Goal: Use online tool/utility: Utilize a website feature to perform a specific function

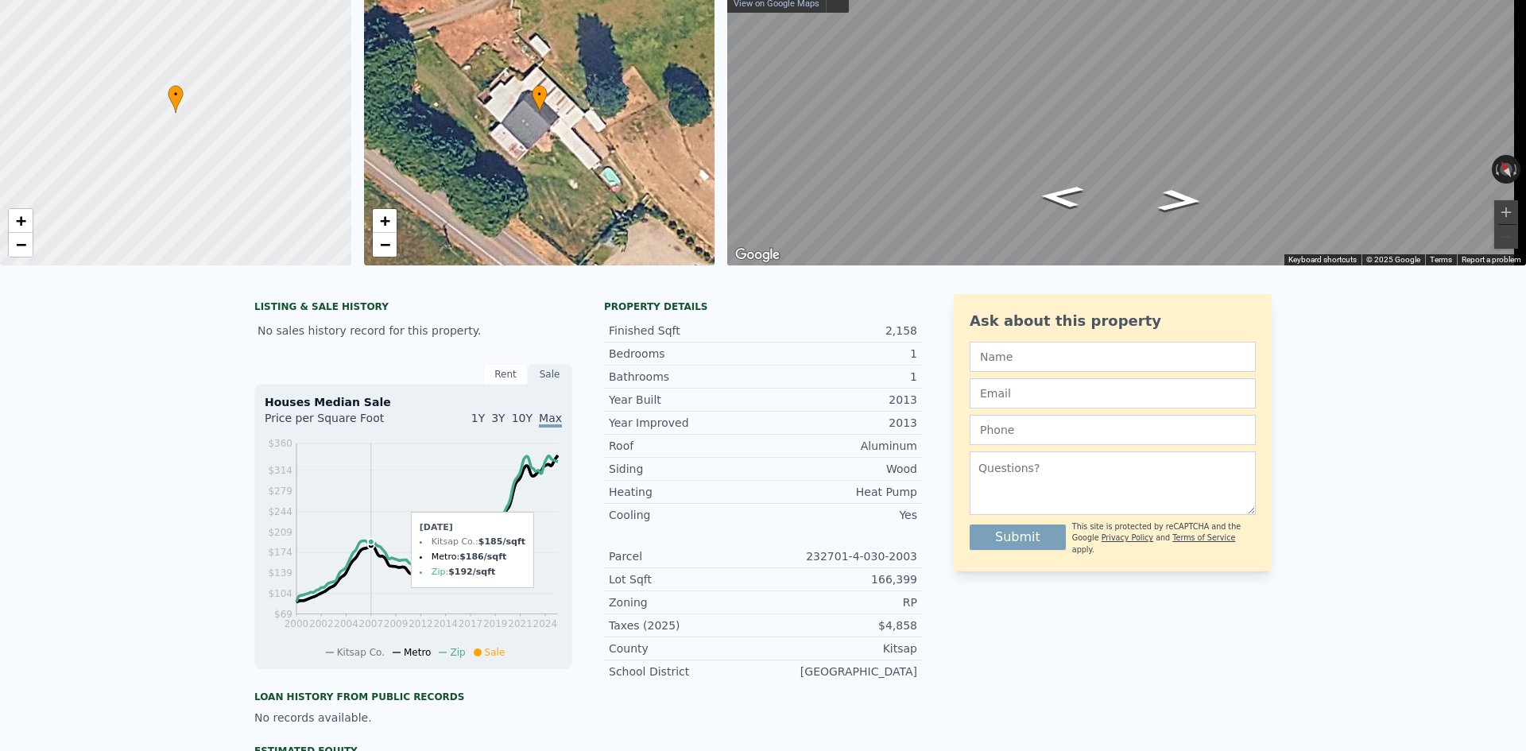
scroll to position [6, 0]
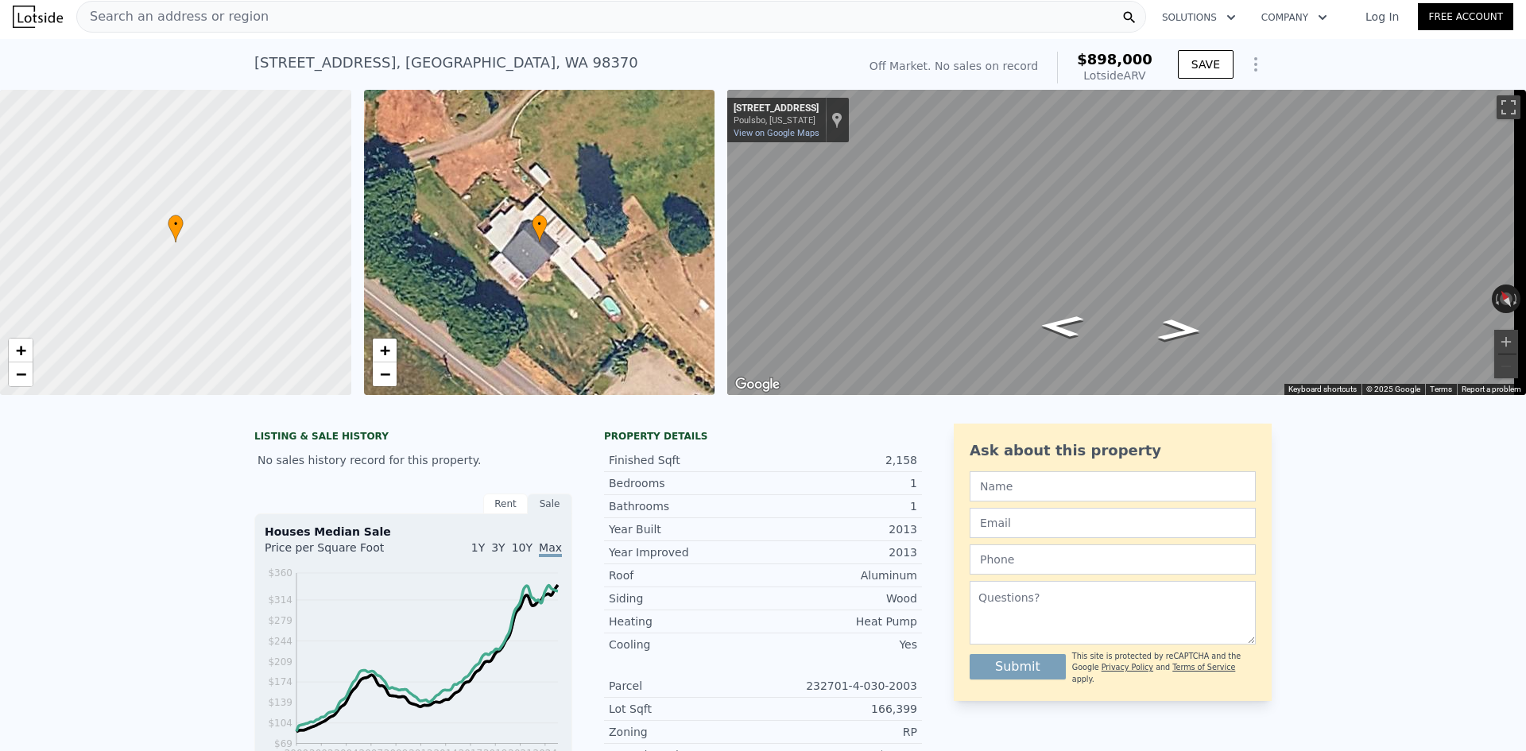
click at [246, 12] on div "Search an address or region" at bounding box center [610, 17] width 1069 height 32
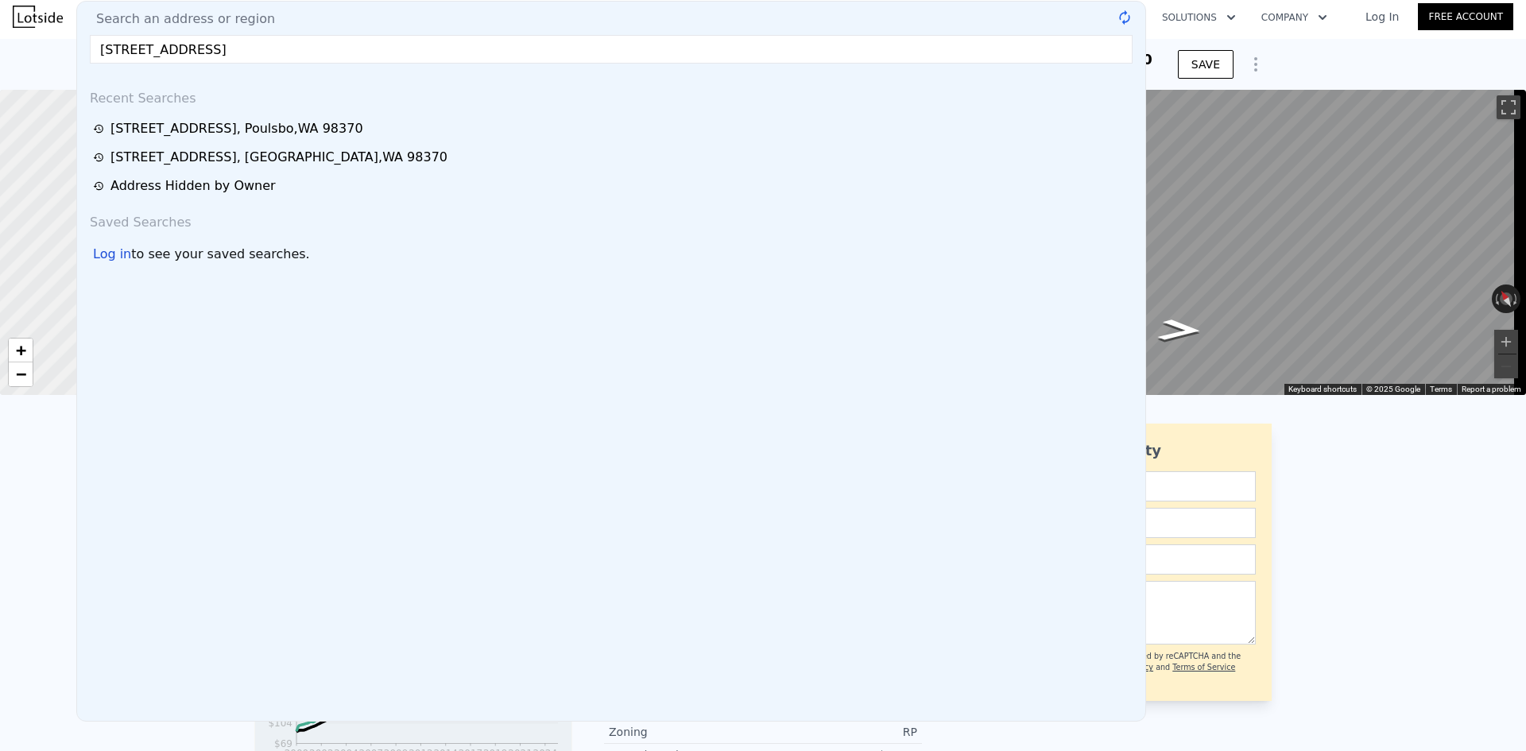
click at [355, 52] on input "[STREET_ADDRESS]" at bounding box center [611, 49] width 1042 height 29
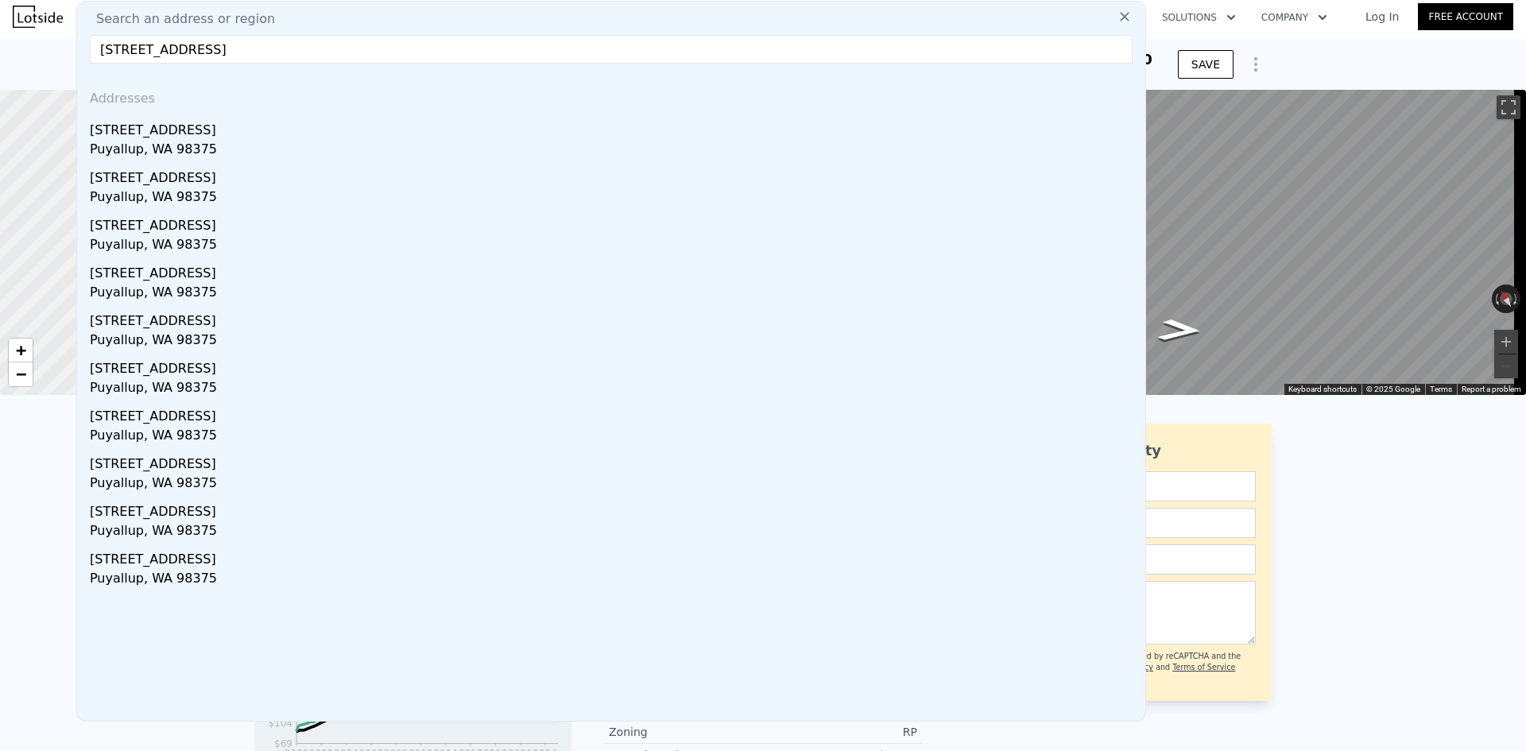
click at [377, 50] on input "[STREET_ADDRESS]" at bounding box center [611, 49] width 1042 height 29
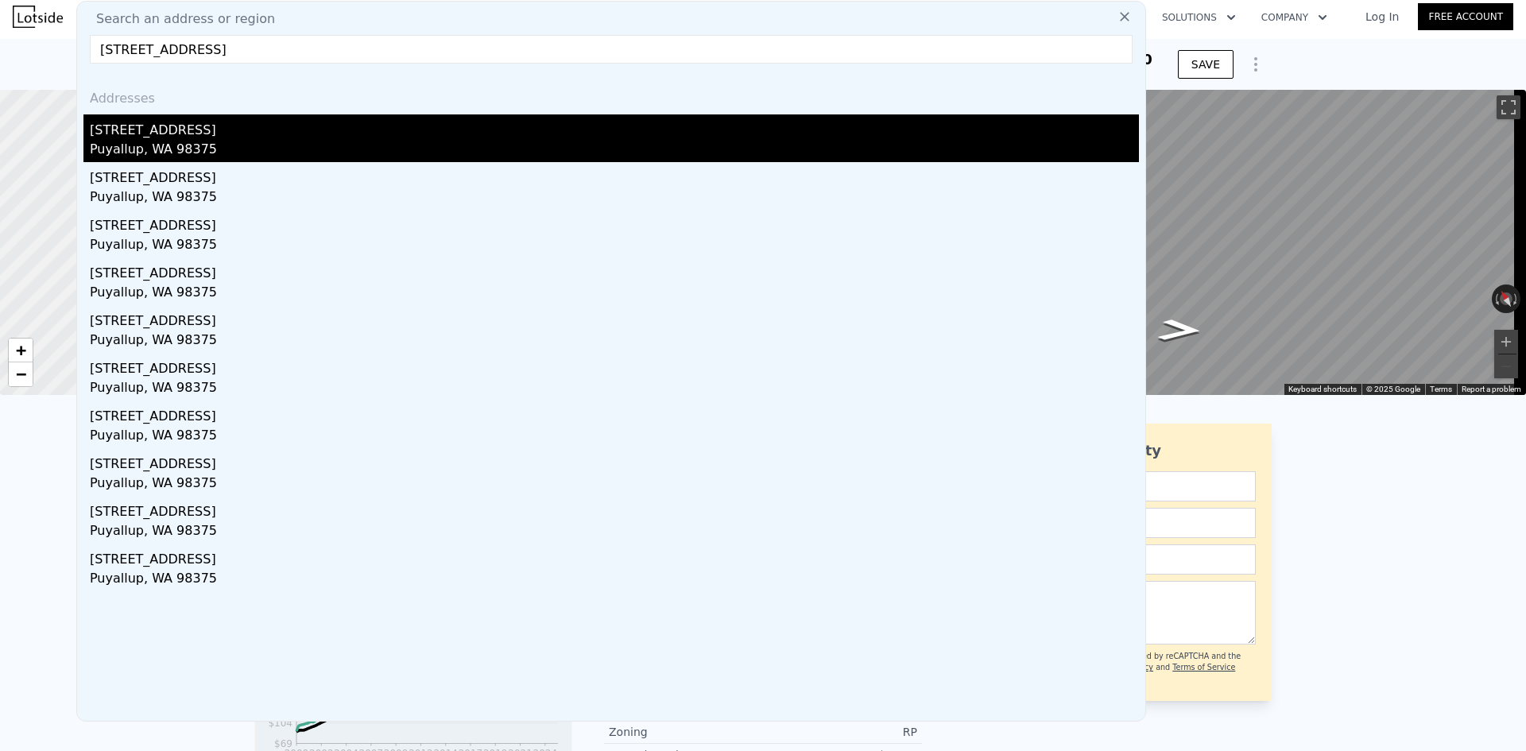
type input "[STREET_ADDRESS]"
click at [198, 130] on div "[STREET_ADDRESS]" at bounding box center [614, 126] width 1049 height 25
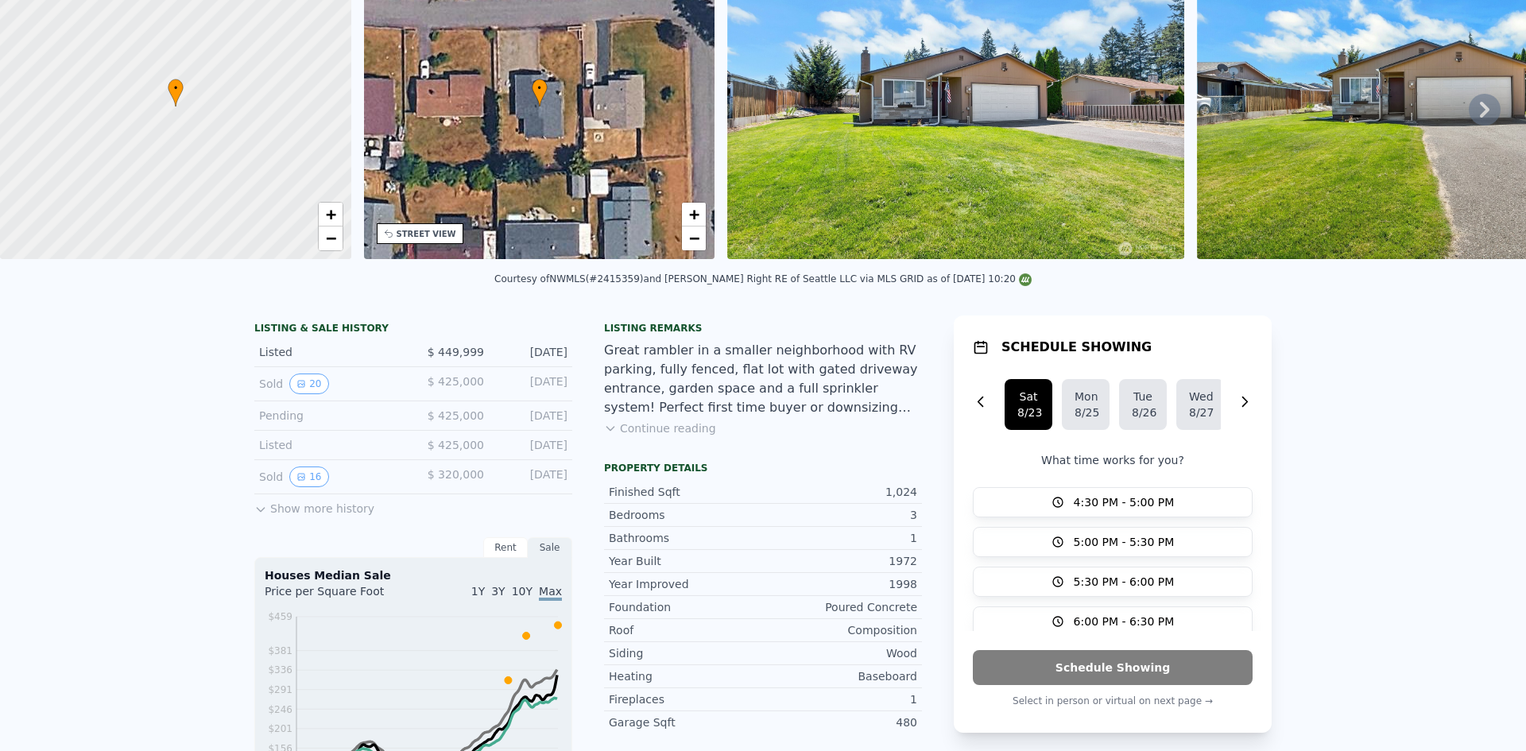
scroll to position [6, 0]
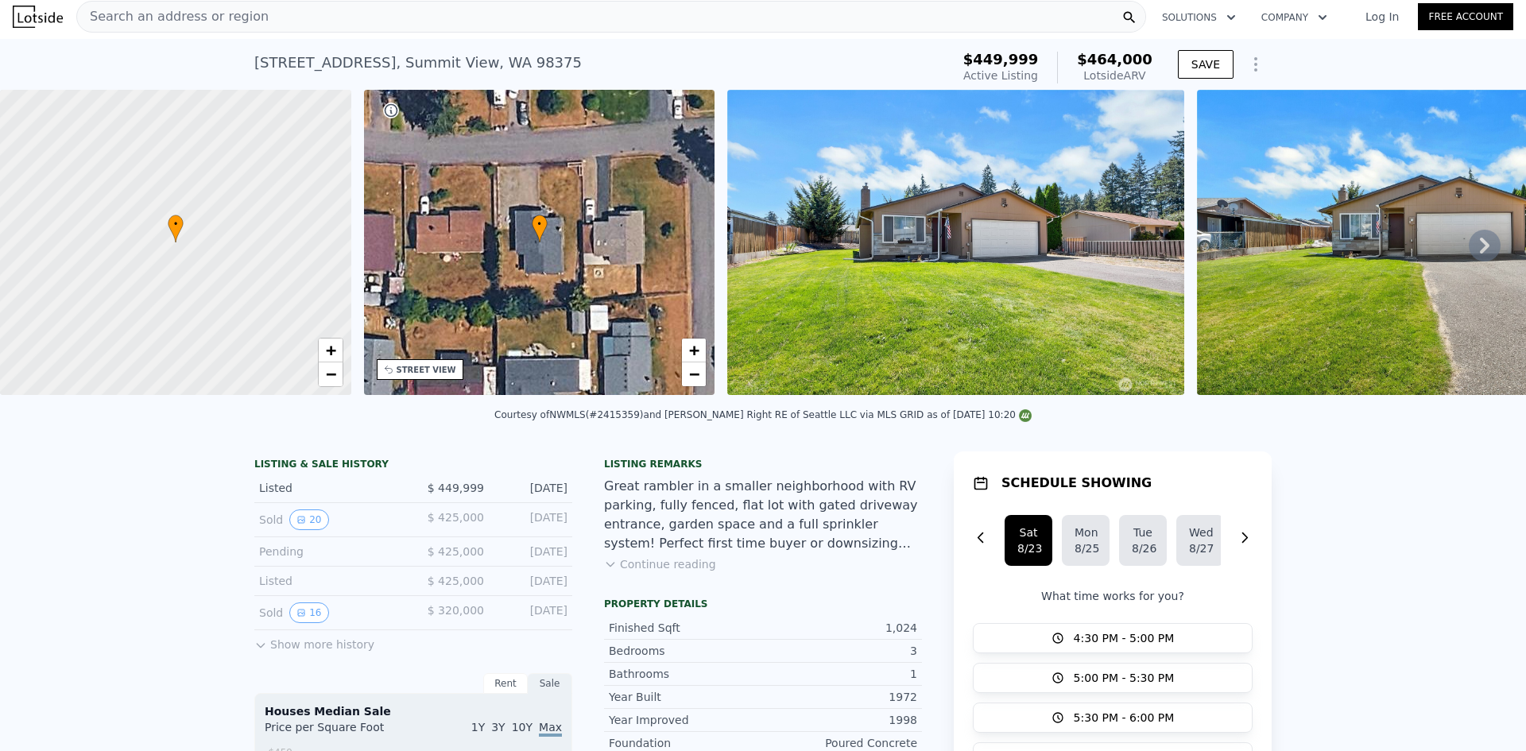
click at [206, 22] on span "Search an address or region" at bounding box center [172, 16] width 191 height 19
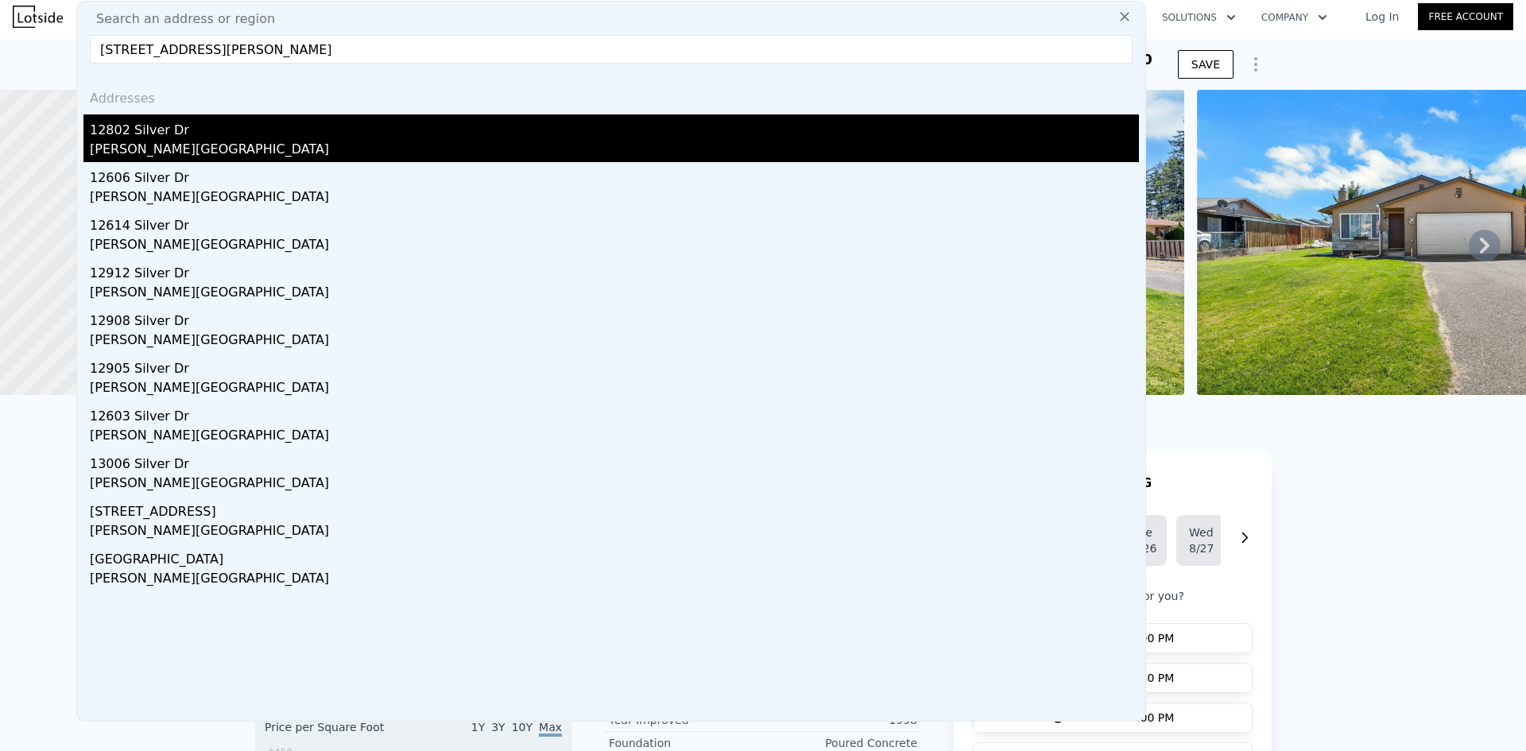
type input "[STREET_ADDRESS][PERSON_NAME]"
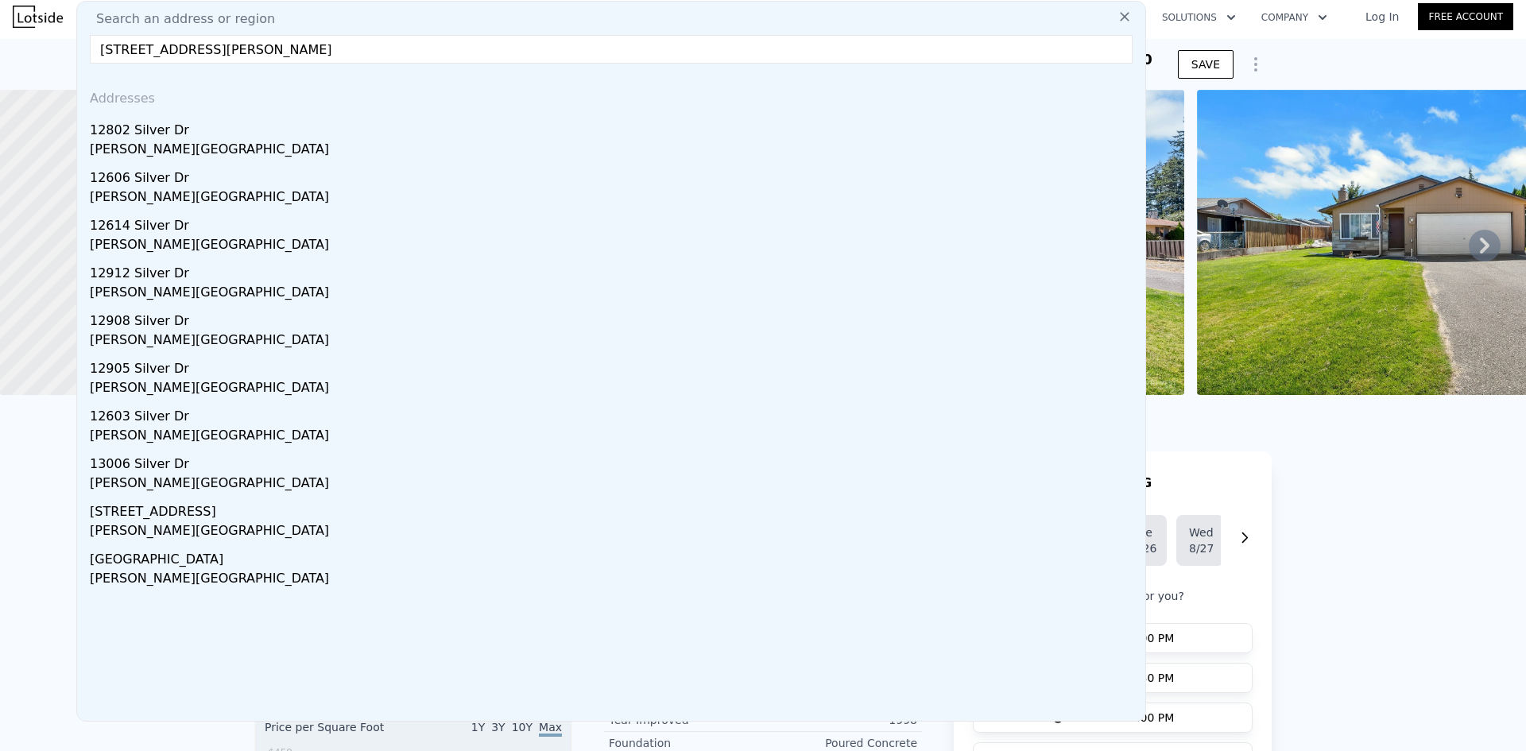
drag, startPoint x: 229, startPoint y: 124, endPoint x: 447, endPoint y: 91, distance: 220.9
click at [229, 124] on div "12802 Silver Dr" at bounding box center [614, 126] width 1049 height 25
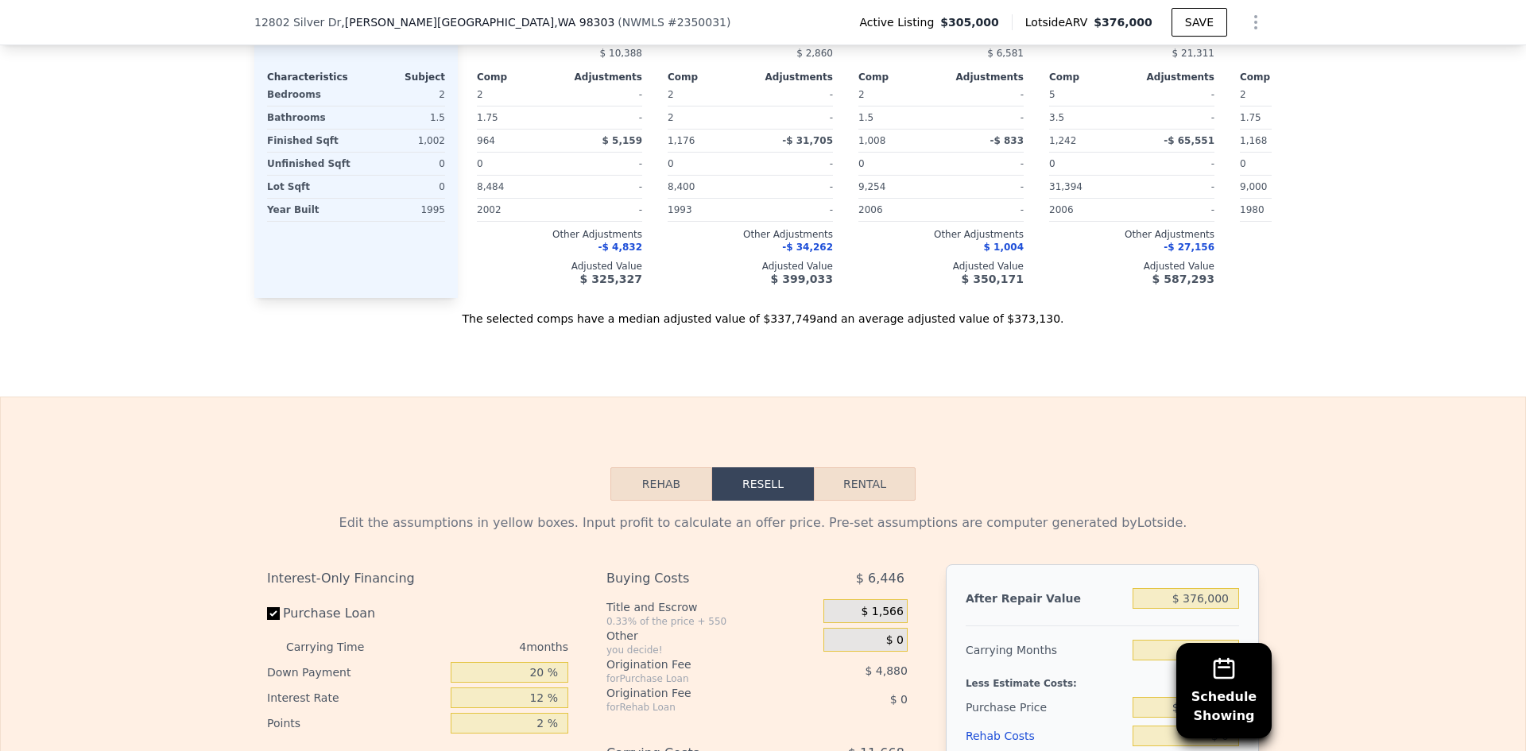
scroll to position [2225, 0]
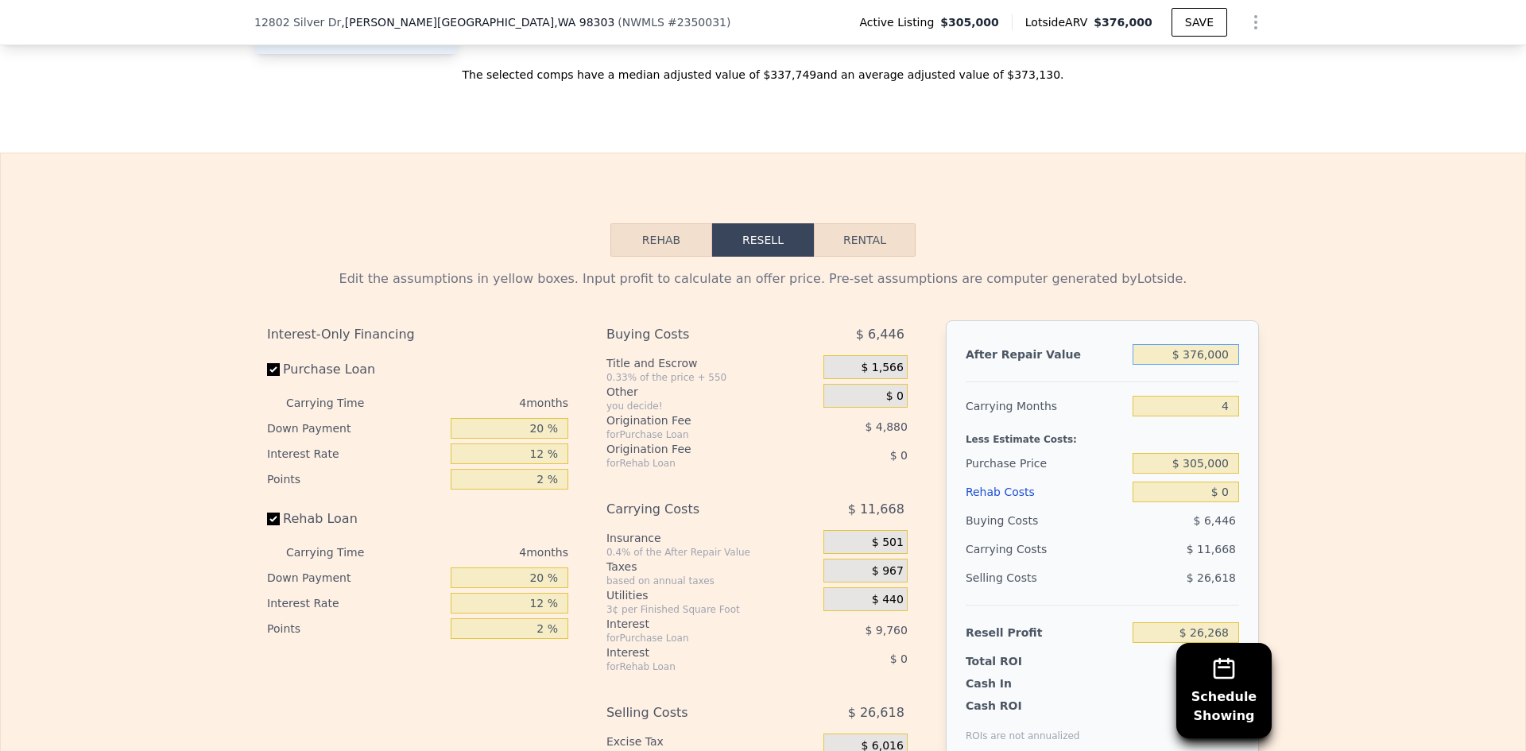
click at [1201, 365] on input "$ 376,000" at bounding box center [1185, 354] width 106 height 21
type input "$ 300,000"
type input "-$ 44,362"
type input "$ 300,000"
click at [1329, 390] on div "Edit the assumptions in yellow boxes. Input profit to calculate an offer price.…" at bounding box center [763, 552] width 1524 height 591
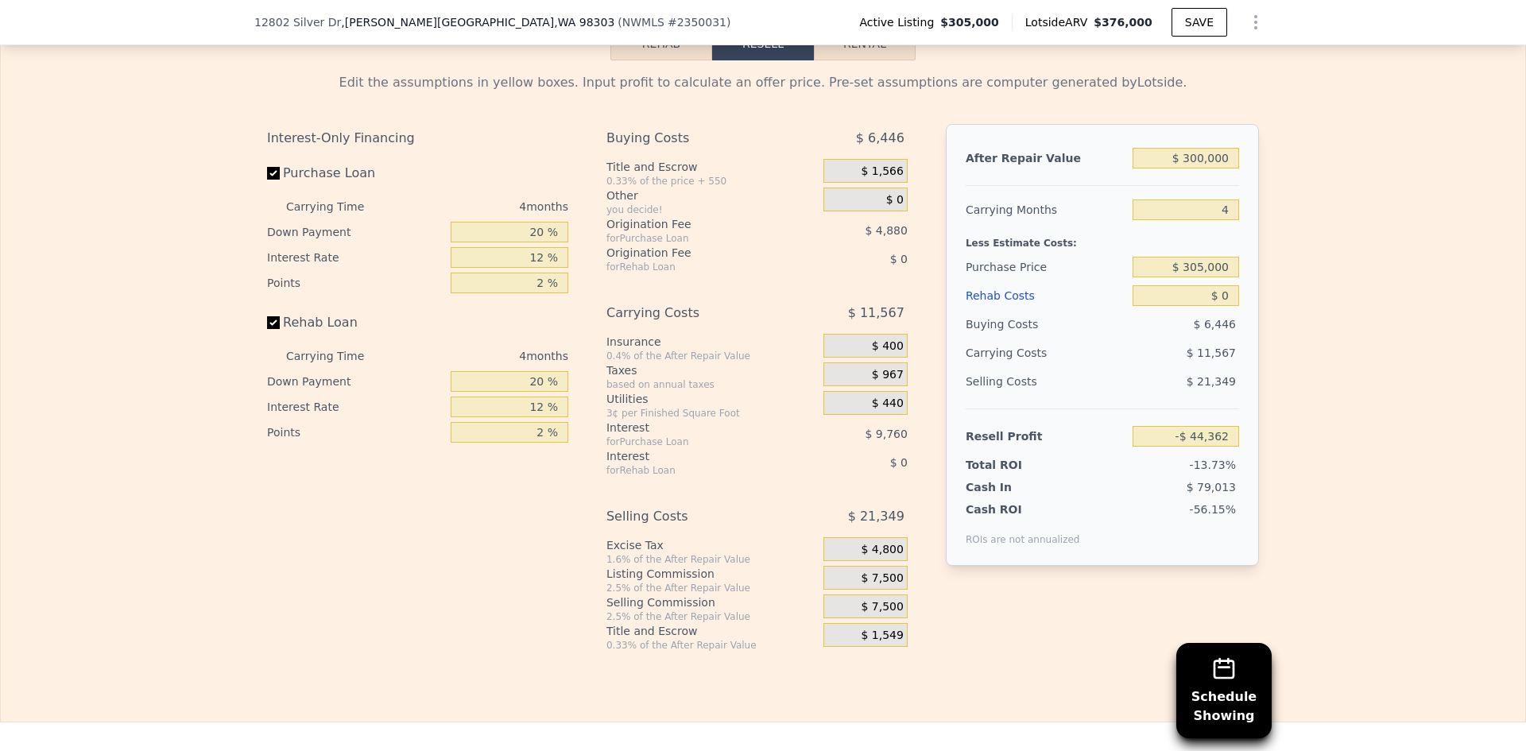
scroll to position [2463, 0]
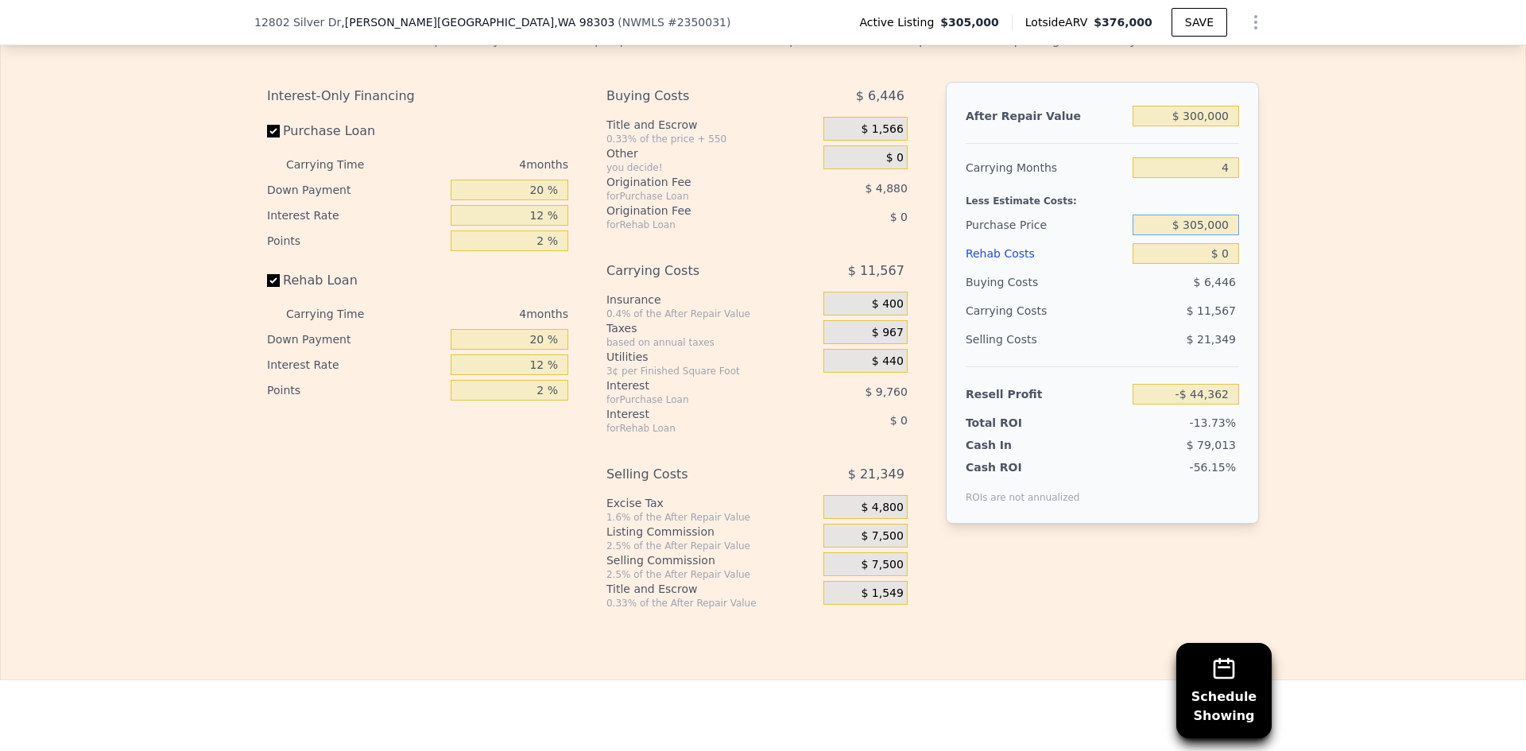
click at [1201, 235] on input "$ 305,000" at bounding box center [1185, 225] width 106 height 21
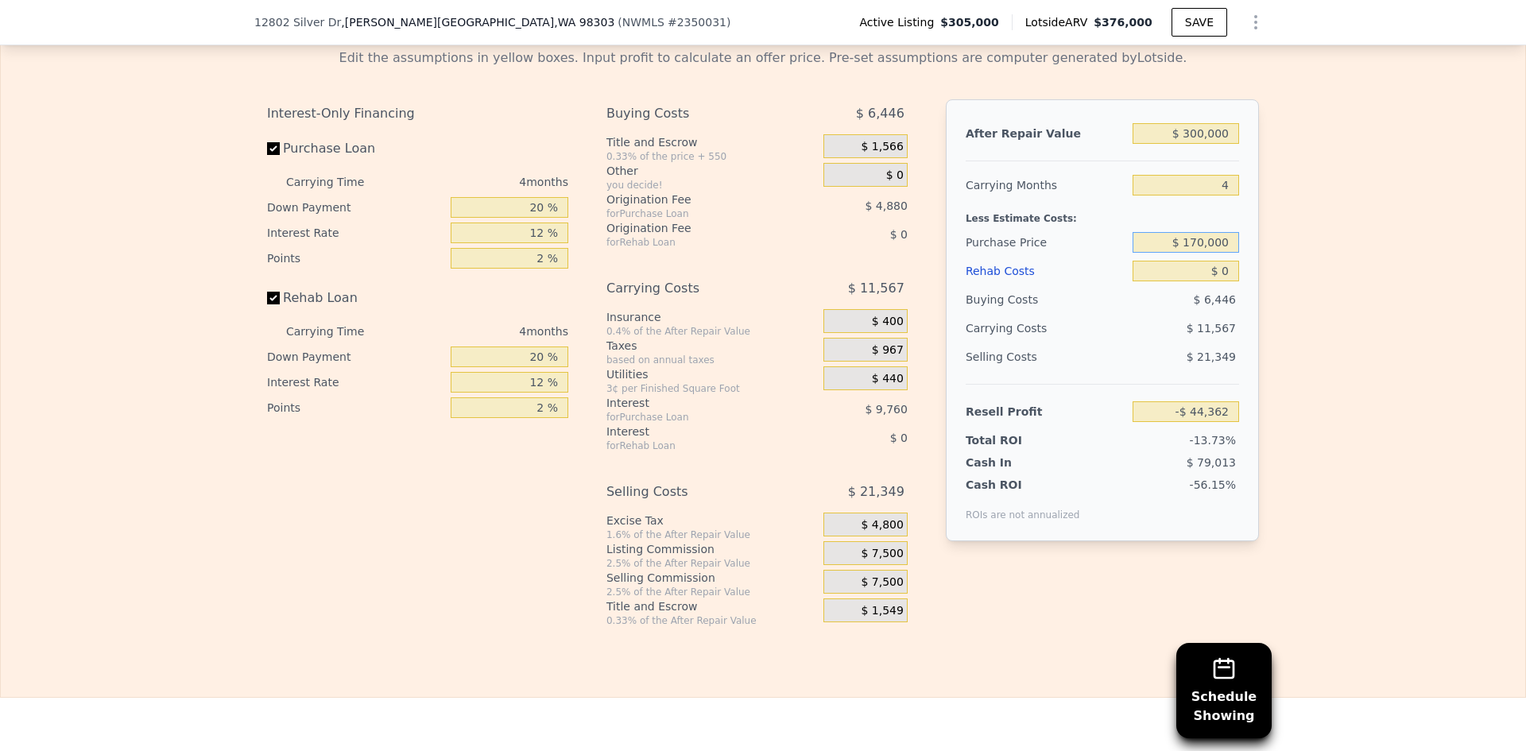
scroll to position [2543, 0]
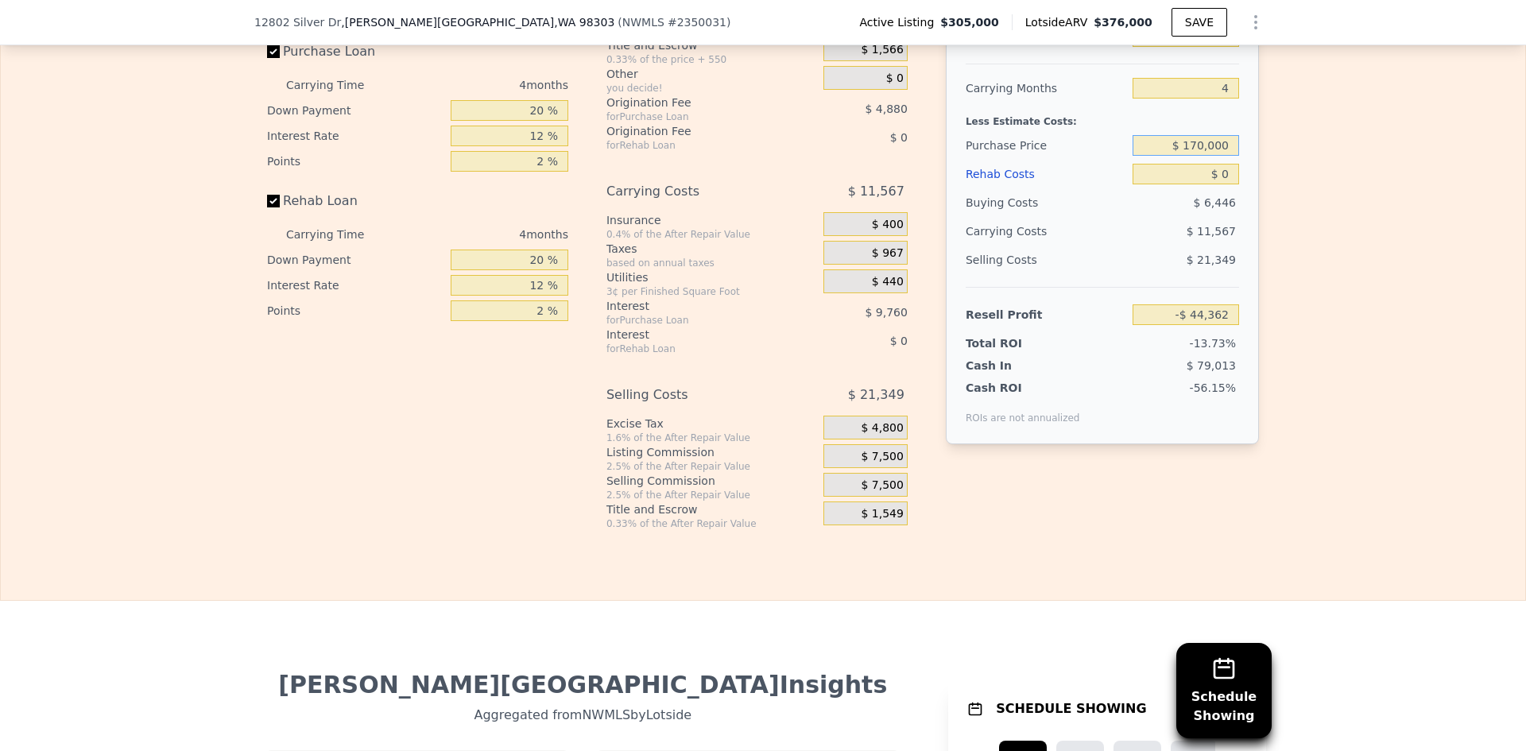
type input "$ 170,000"
click at [1186, 184] on input "$ 0" at bounding box center [1185, 174] width 106 height 21
type input "$ 97,568"
type input "$ 30,000"
type input "$ 66,128"
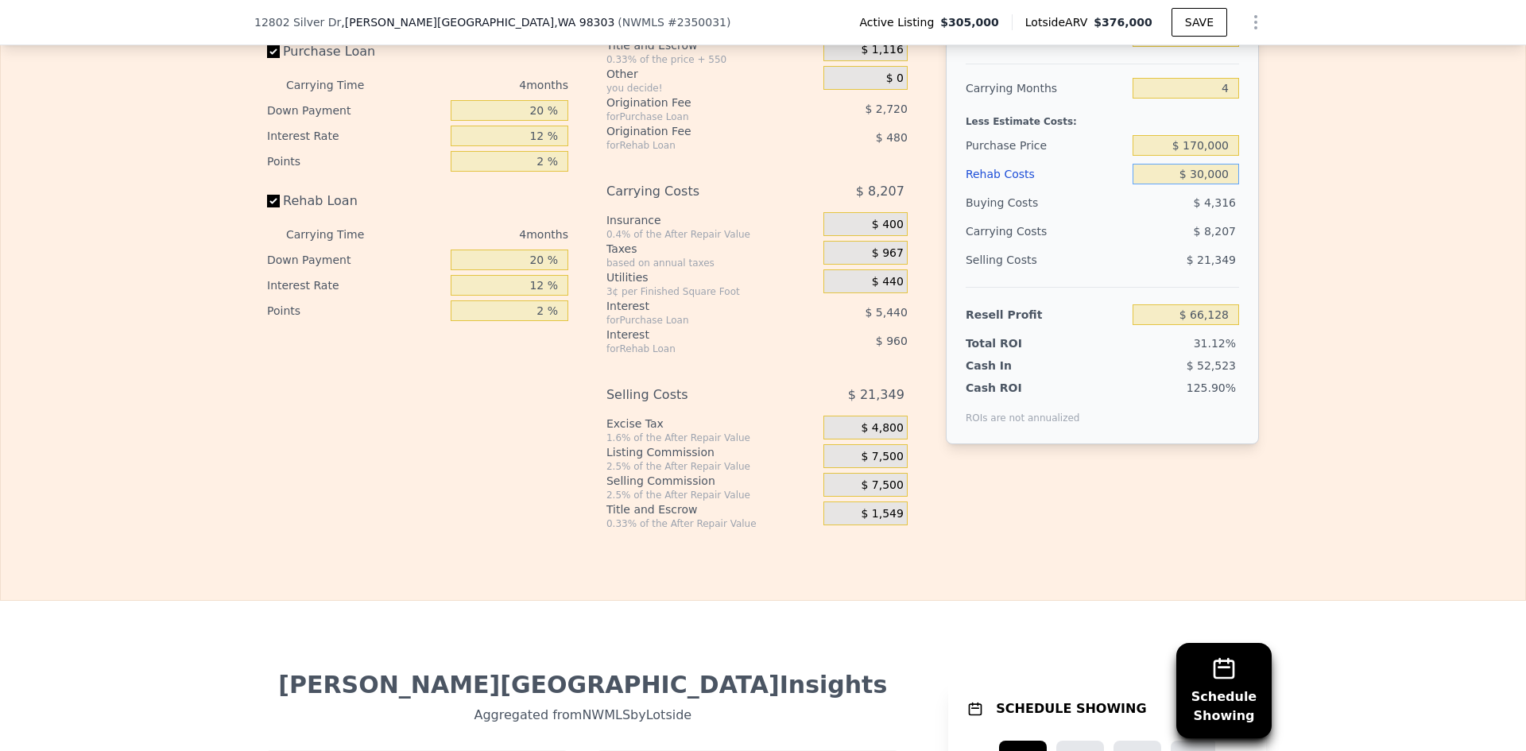
type input "$ 30,000"
click at [1279, 180] on div "Edit the assumptions in yellow boxes. Input profit to calculate an offer price.…" at bounding box center [763, 234] width 1524 height 591
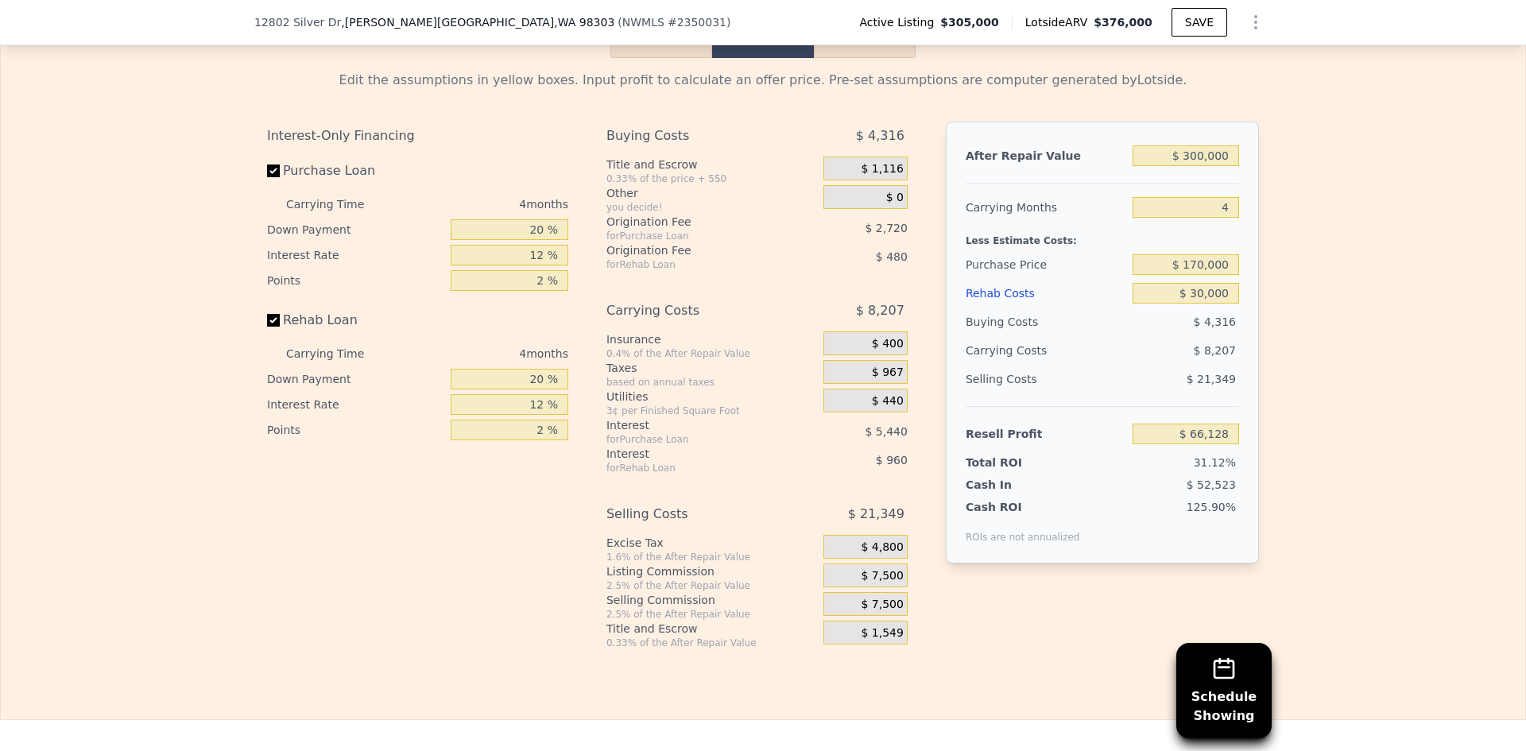
scroll to position [2463, 0]
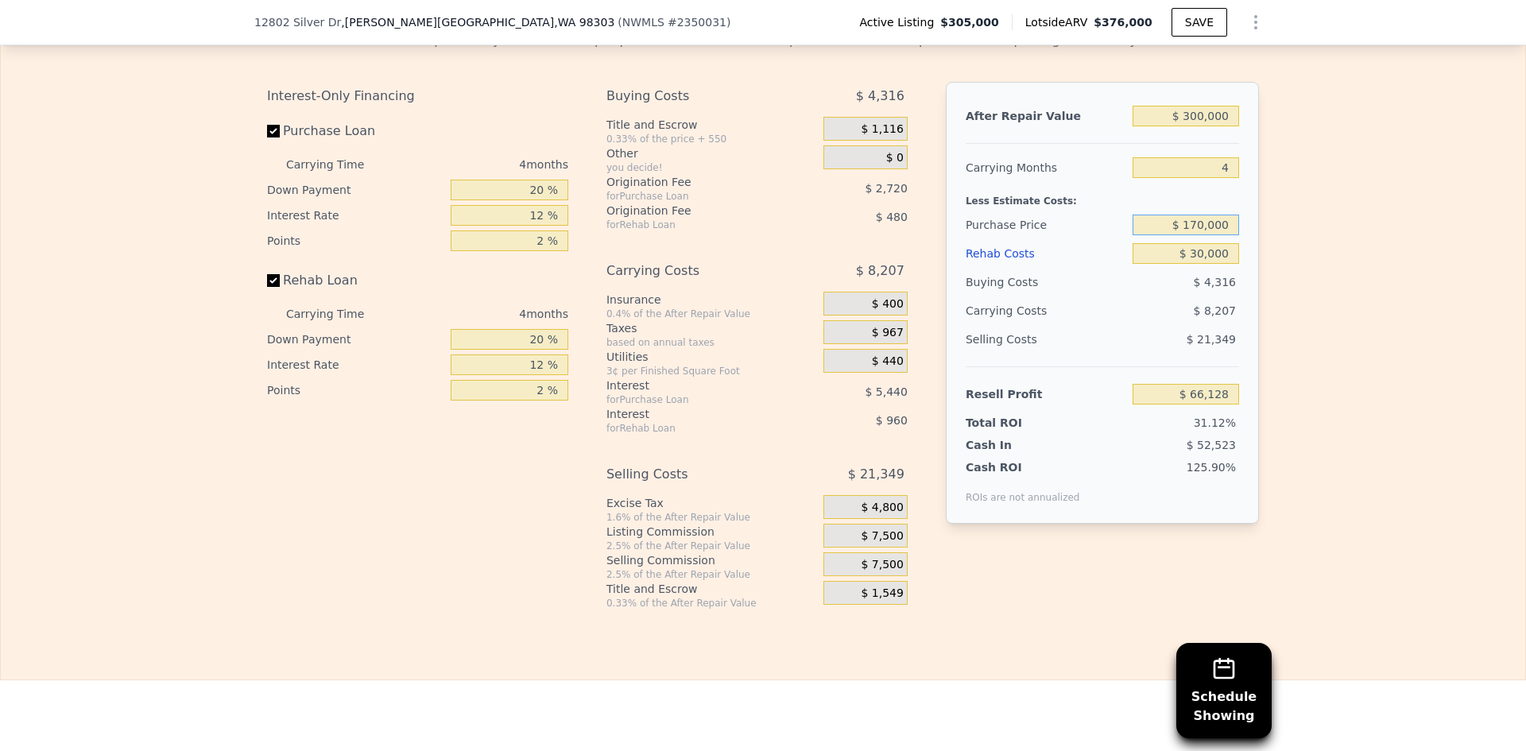
click at [1193, 235] on input "$ 170,000" at bounding box center [1185, 225] width 106 height 21
click at [1198, 235] on input "$ 170,000" at bounding box center [1185, 225] width 106 height 21
click at [1192, 235] on input "$ 170,000" at bounding box center [1185, 225] width 106 height 21
click at [1185, 235] on input "$ 170,000" at bounding box center [1185, 225] width 106 height 21
type input "$ 200,000"
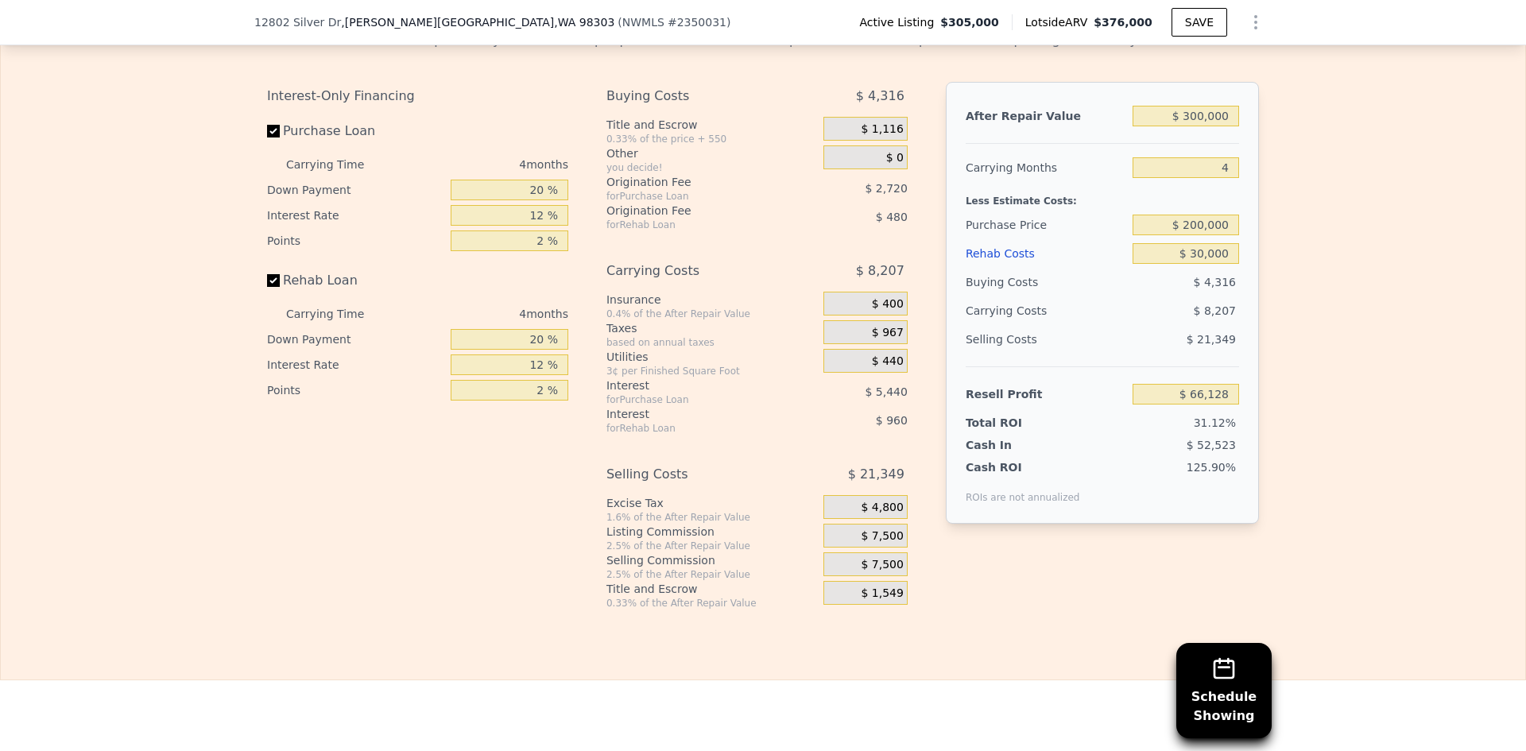
click at [1282, 217] on div "Edit the assumptions in yellow boxes. Input profit to calculate an offer price.…" at bounding box center [763, 313] width 1524 height 591
type input "$ 34,588"
click at [535, 200] on input "20 %" at bounding box center [510, 190] width 118 height 21
type input "10 %"
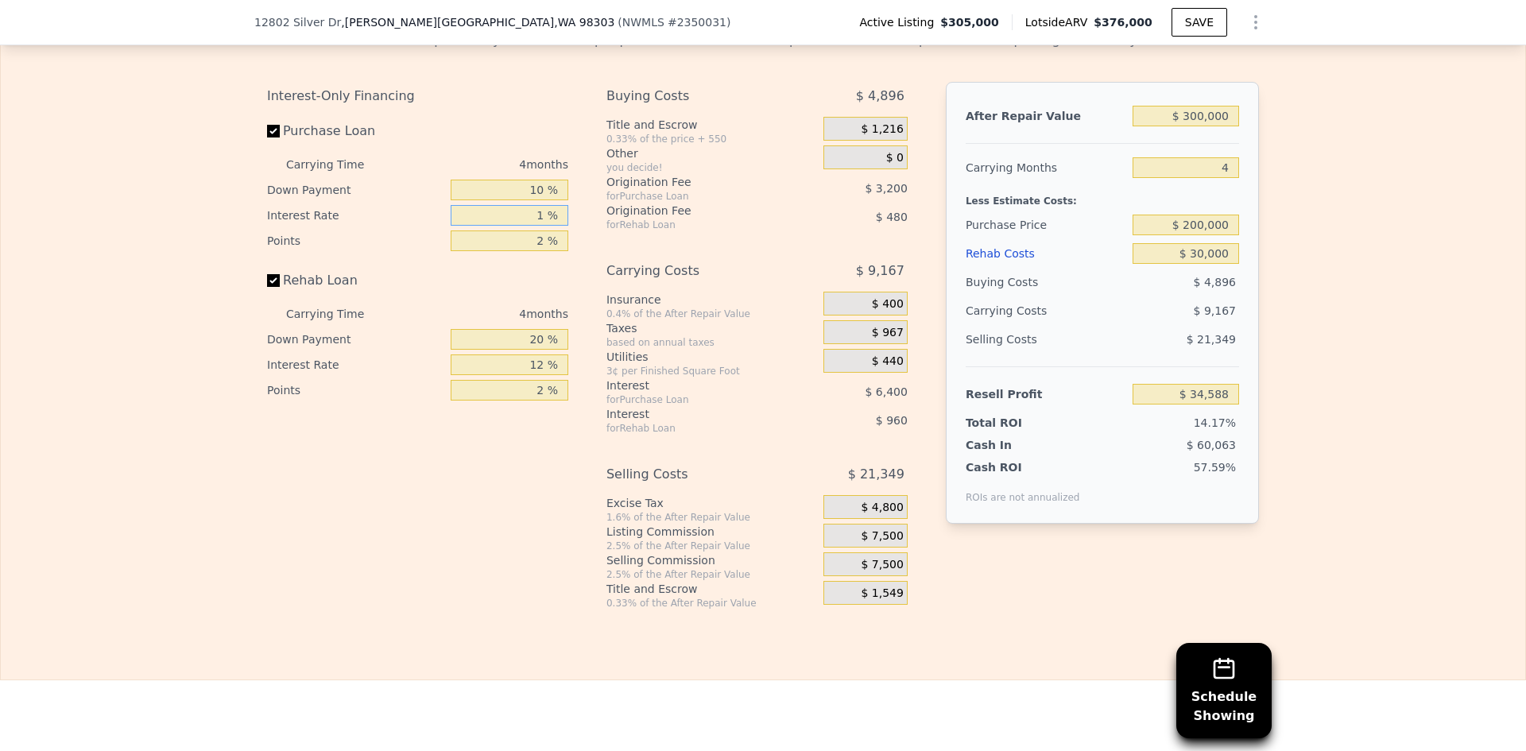
type input "10 %"
type input "1 %"
type input "$ 36,388"
type input "10 %"
type input "1 %"
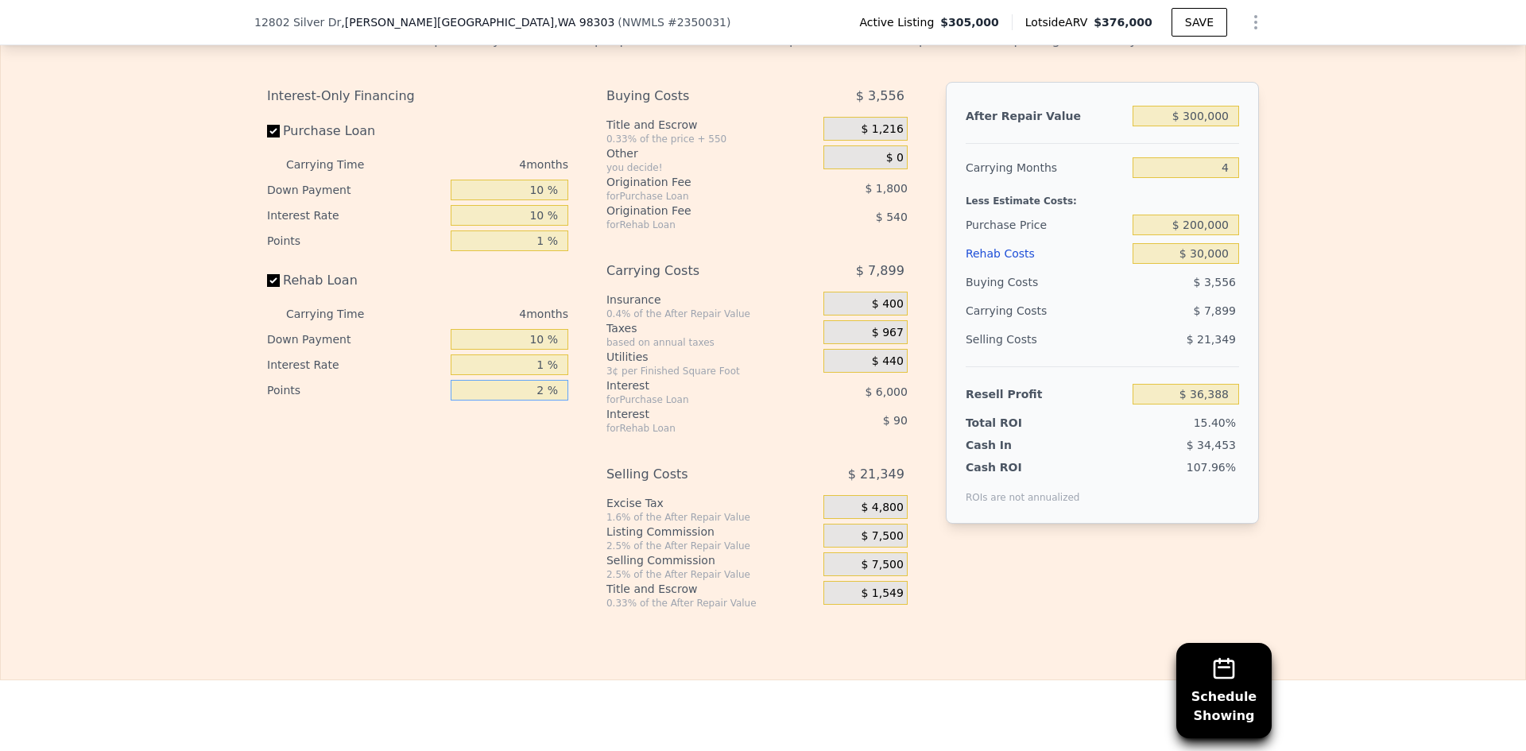
type input "$ 37,196"
type input "10 %"
type input "$ 35,036"
type input "1 %"
type input "$ 37,466"
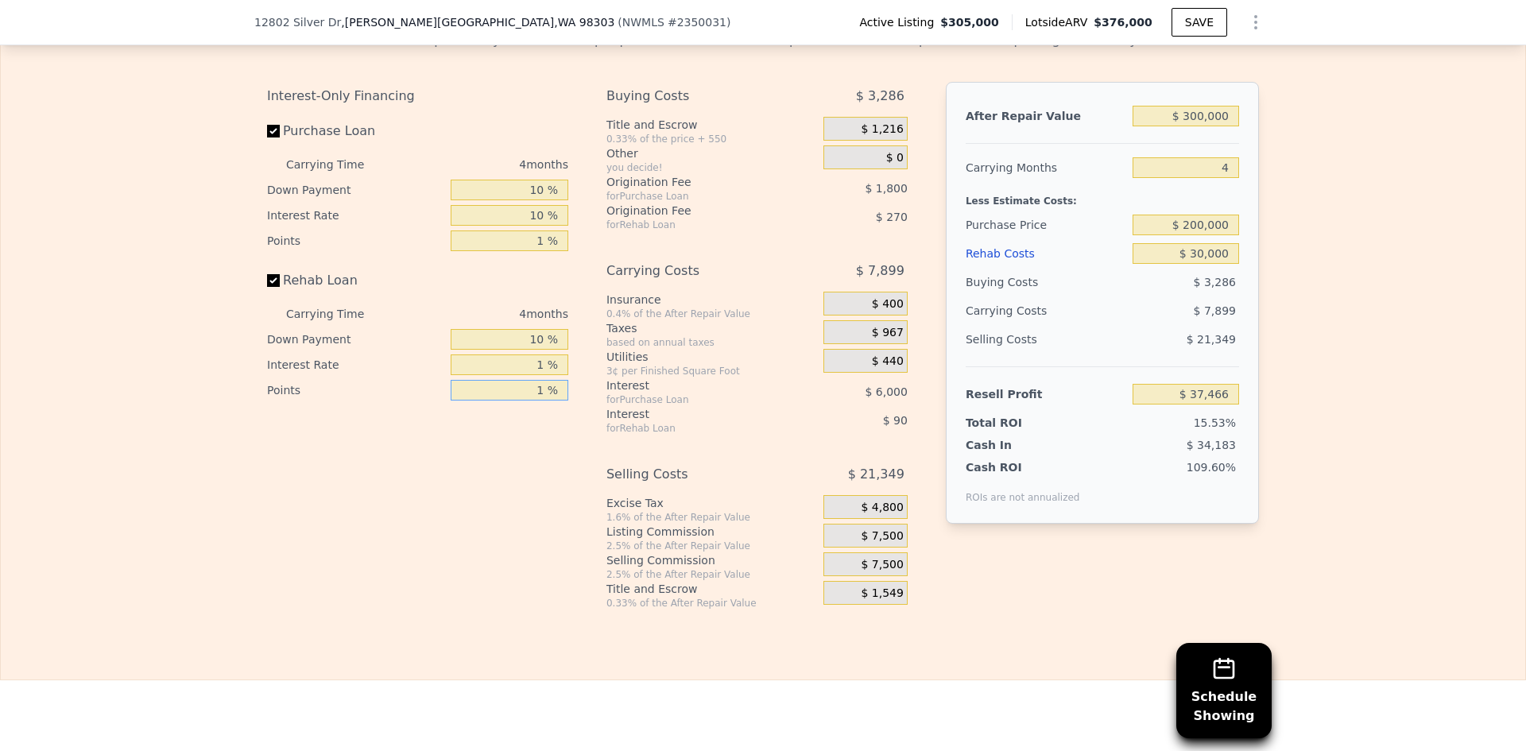
type input "1 %"
click at [537, 375] on input "1 %" at bounding box center [510, 364] width 118 height 21
type input "10 %"
type input "$ 36,658"
type input "10 %"
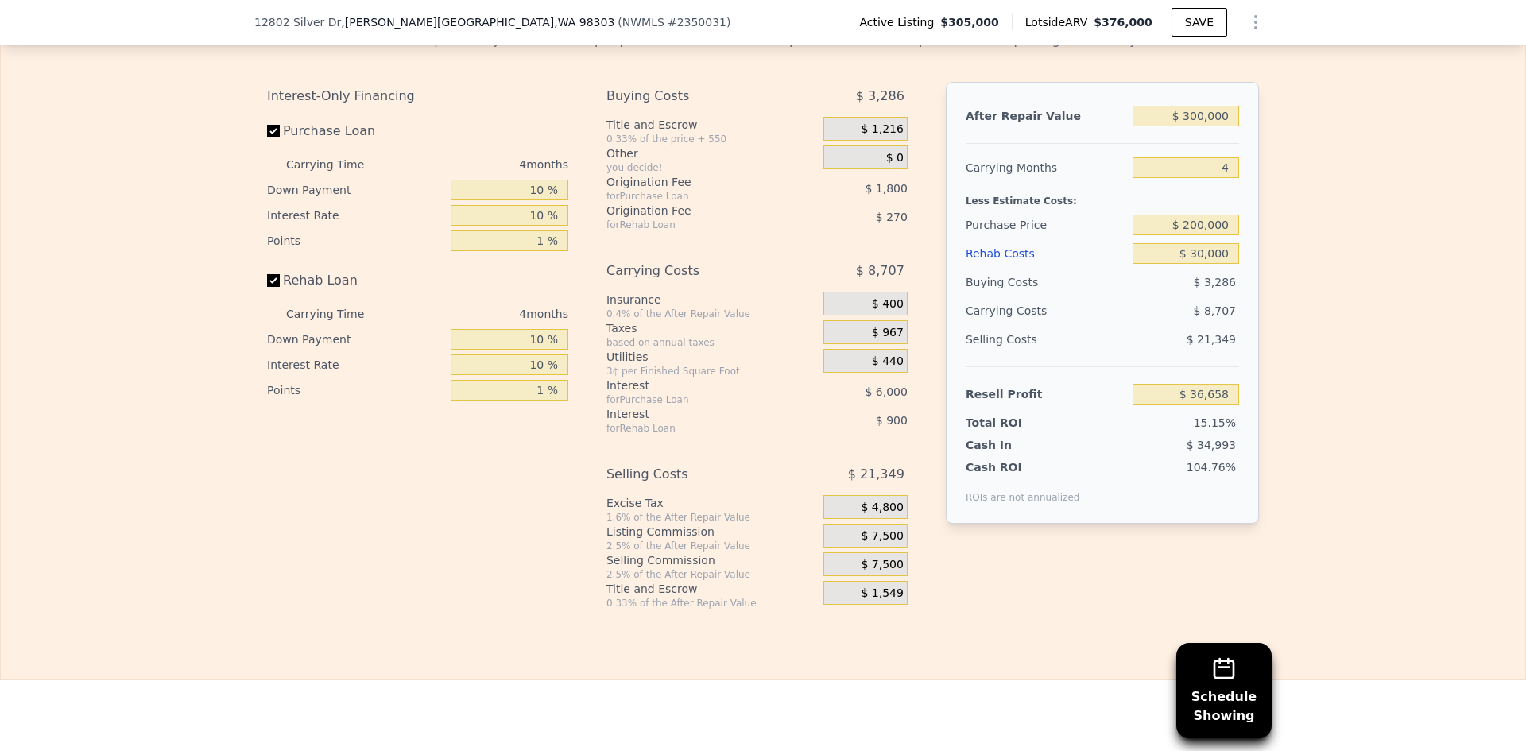
click at [880, 543] on span "$ 7,500" at bounding box center [881, 536] width 42 height 14
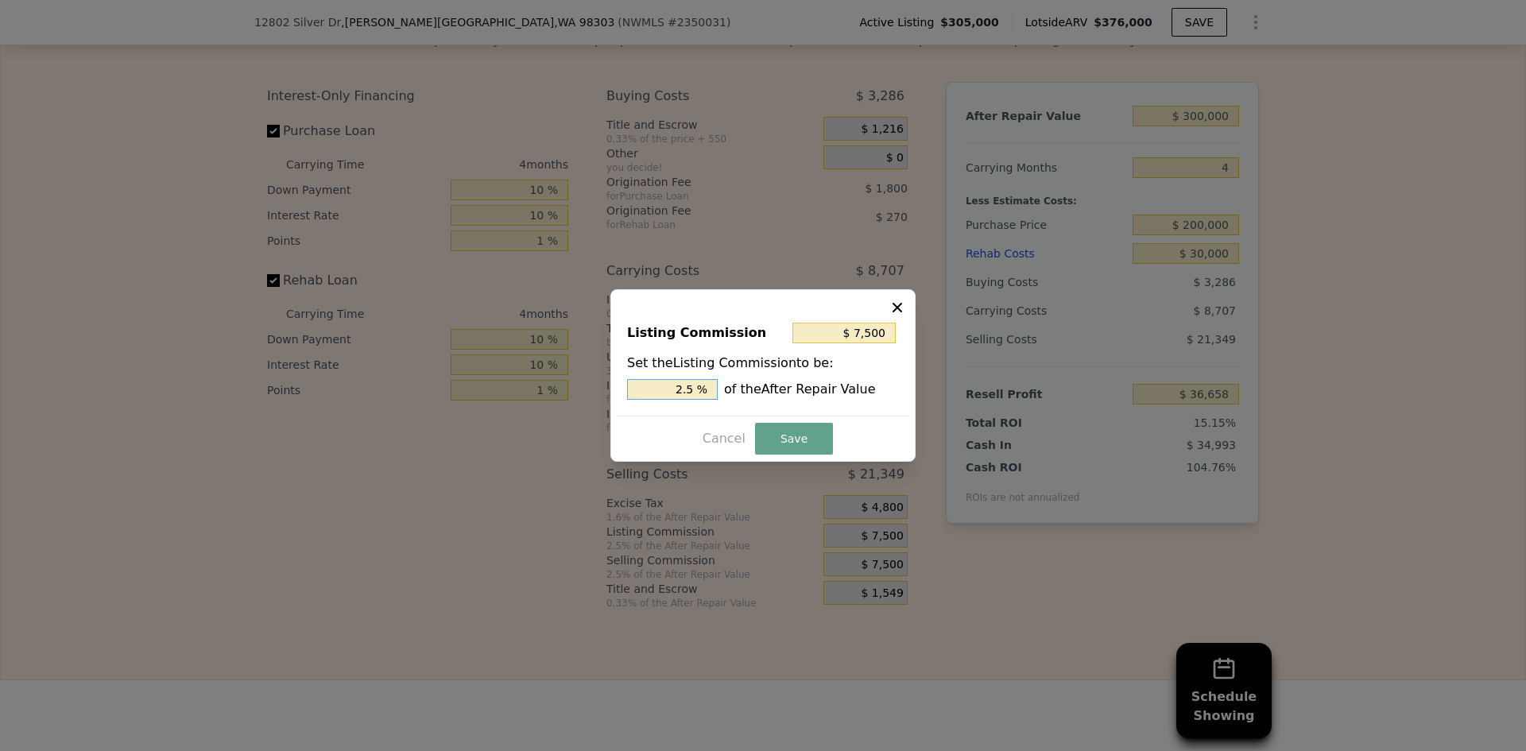
drag, startPoint x: 686, startPoint y: 389, endPoint x: 698, endPoint y: 385, distance: 12.3
click at [698, 385] on input "2.5 %" at bounding box center [672, 389] width 91 height 21
type input "$ 6,000"
type input "2 %"
click at [790, 439] on button "Save" at bounding box center [794, 439] width 78 height 32
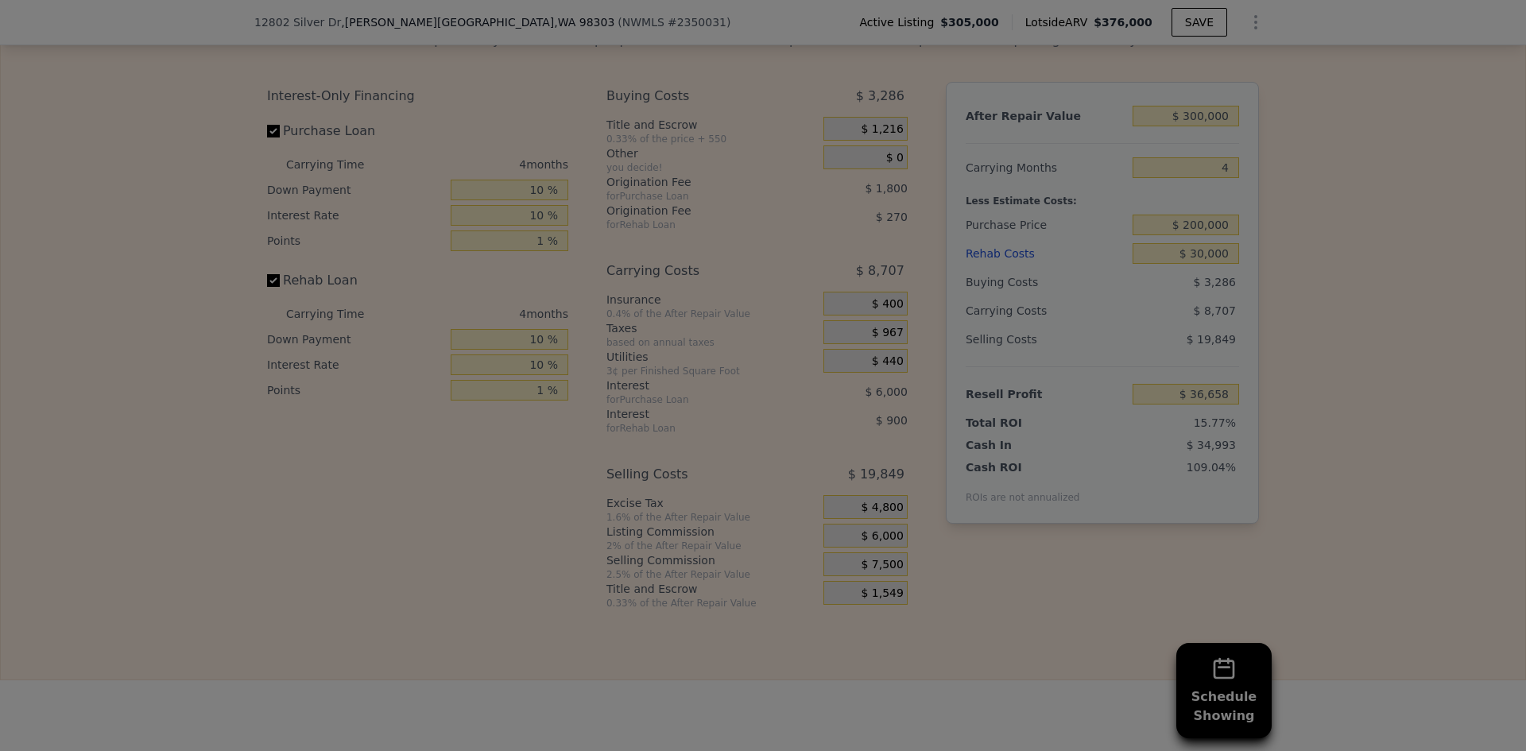
type input "$ 38,158"
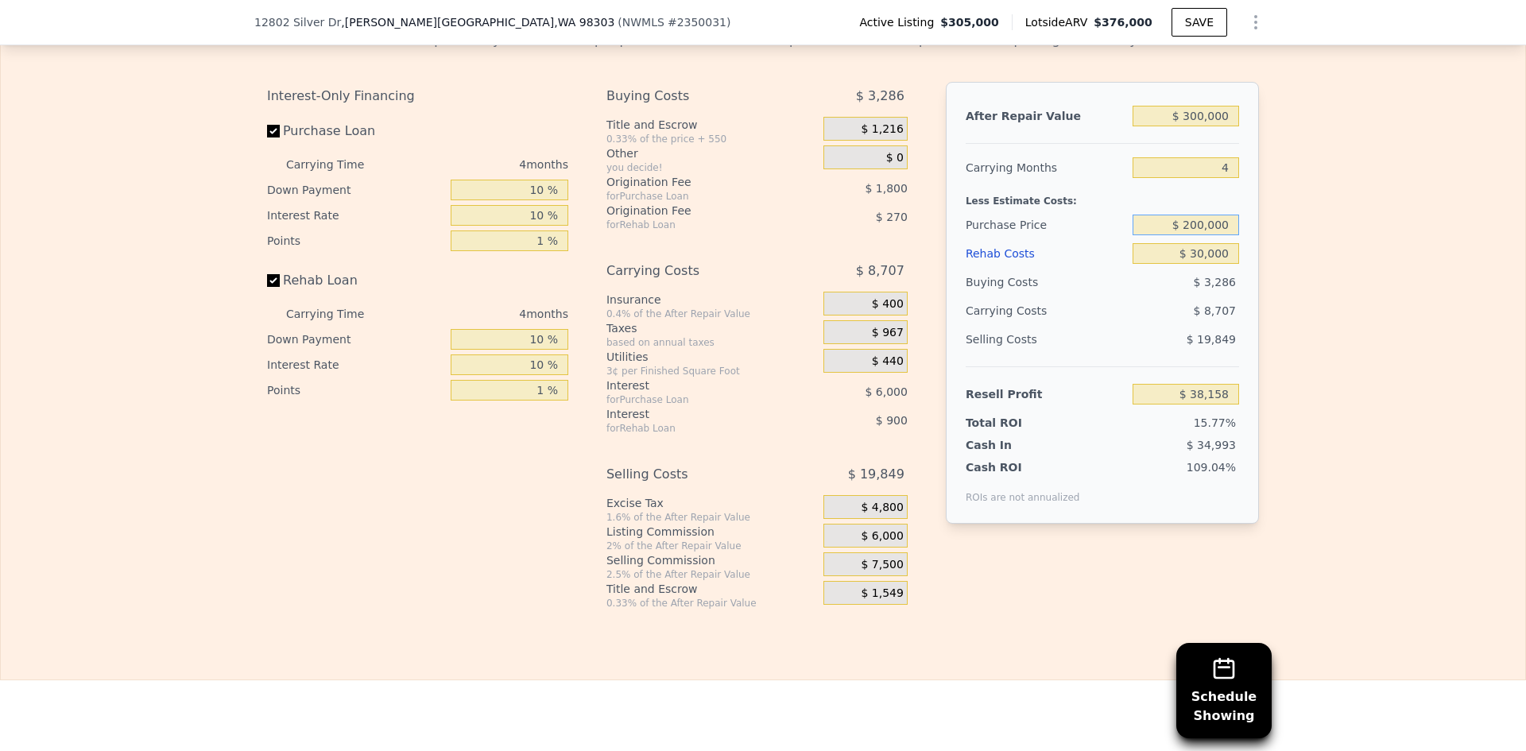
drag, startPoint x: 1184, startPoint y: 246, endPoint x: 1195, endPoint y: 246, distance: 11.1
click at [1195, 235] on input "$ 200,000" at bounding box center [1185, 225] width 106 height 21
drag, startPoint x: 1183, startPoint y: 246, endPoint x: 1194, endPoint y: 246, distance: 11.1
click at [1194, 235] on input "$ 200,000" at bounding box center [1185, 225] width 106 height 21
type input "$ 180,000"
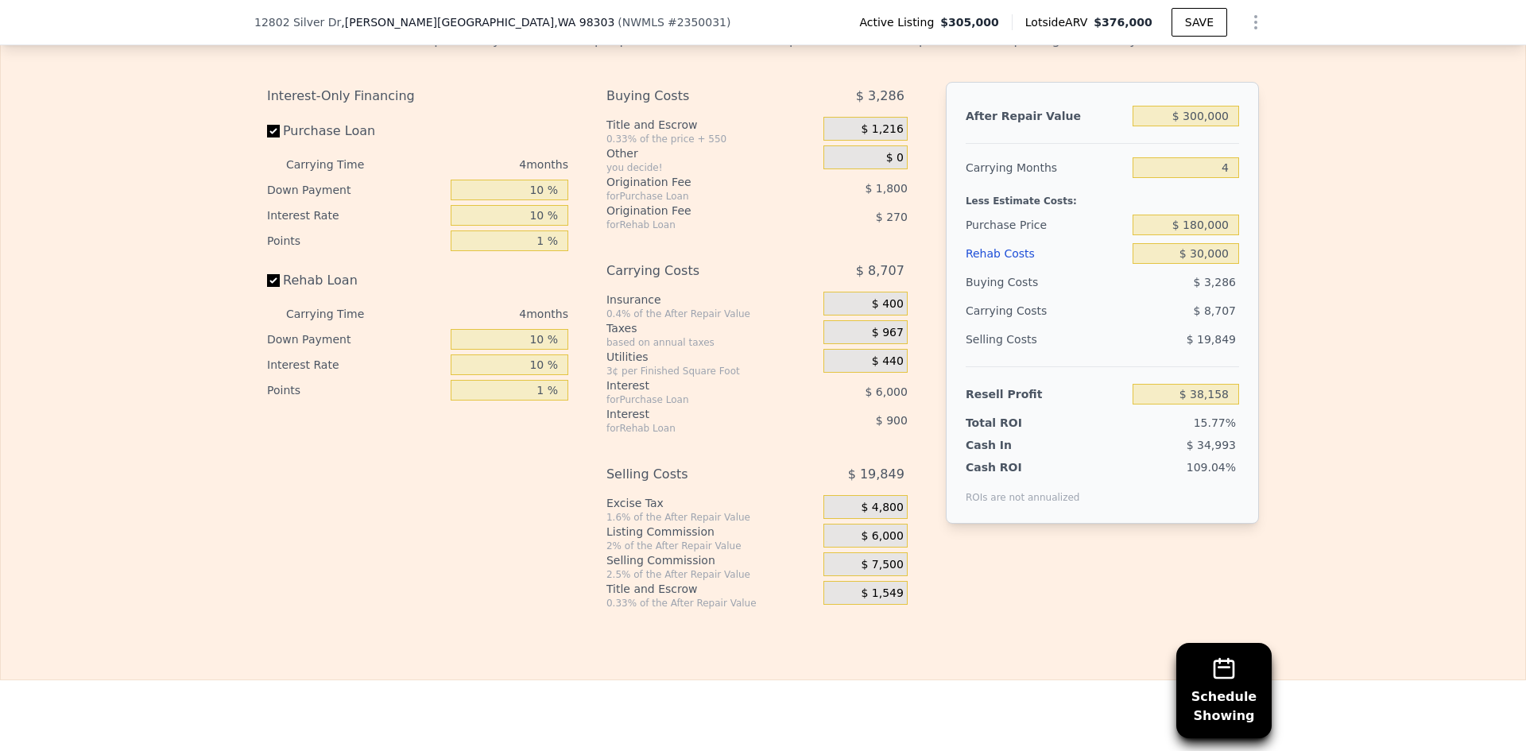
click at [1305, 231] on div "Edit the assumptions in yellow boxes. Input profit to calculate an offer price.…" at bounding box center [763, 313] width 1524 height 591
type input "$ 59,005"
